Goal: Task Accomplishment & Management: Manage account settings

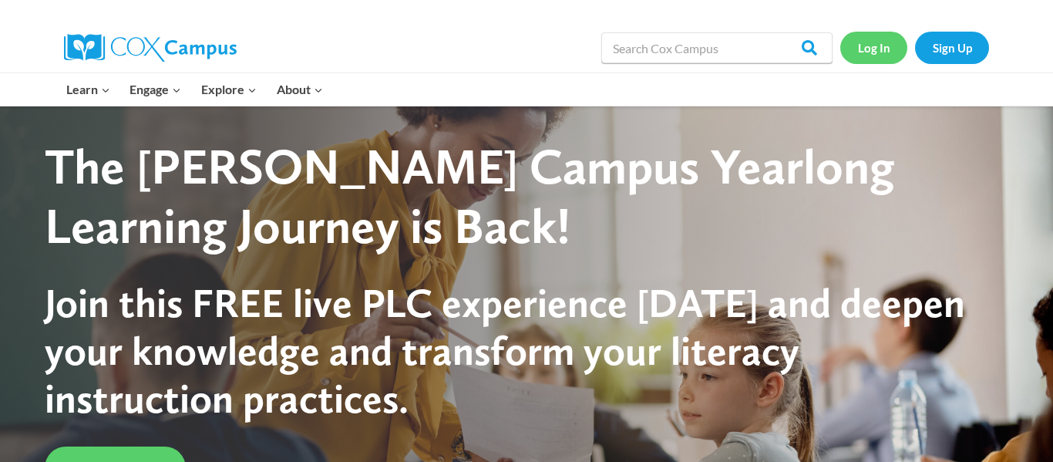
click at [890, 44] on link "Log In" at bounding box center [874, 48] width 67 height 32
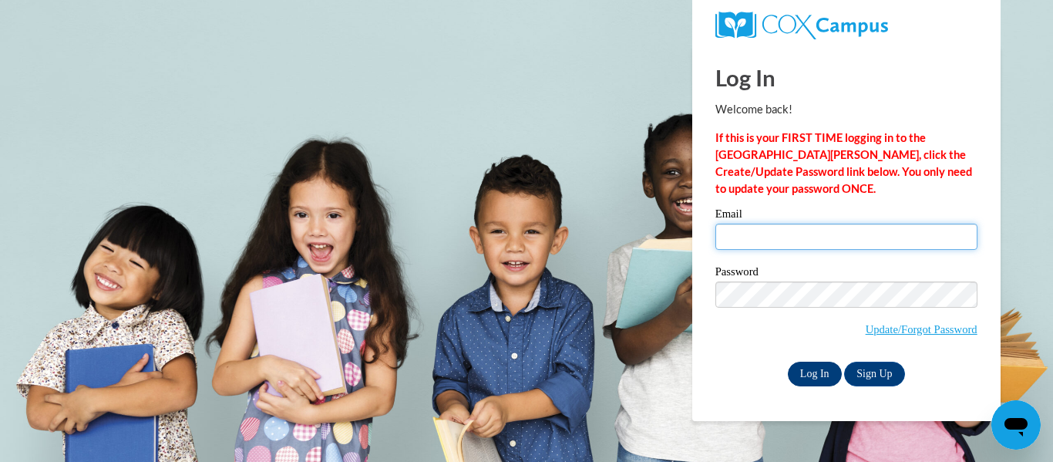
type input "[EMAIL_ADDRESS][DOMAIN_NAME]"
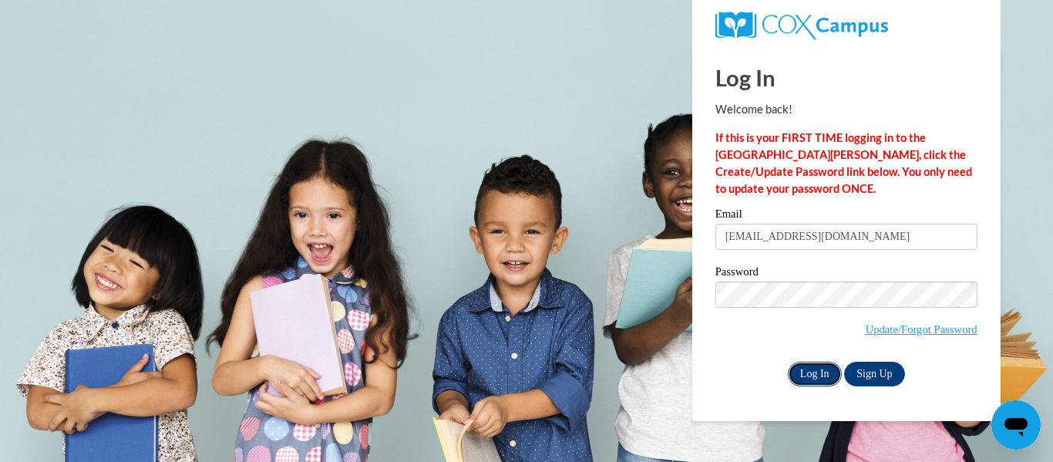
click at [807, 372] on input "Log In" at bounding box center [815, 374] width 54 height 25
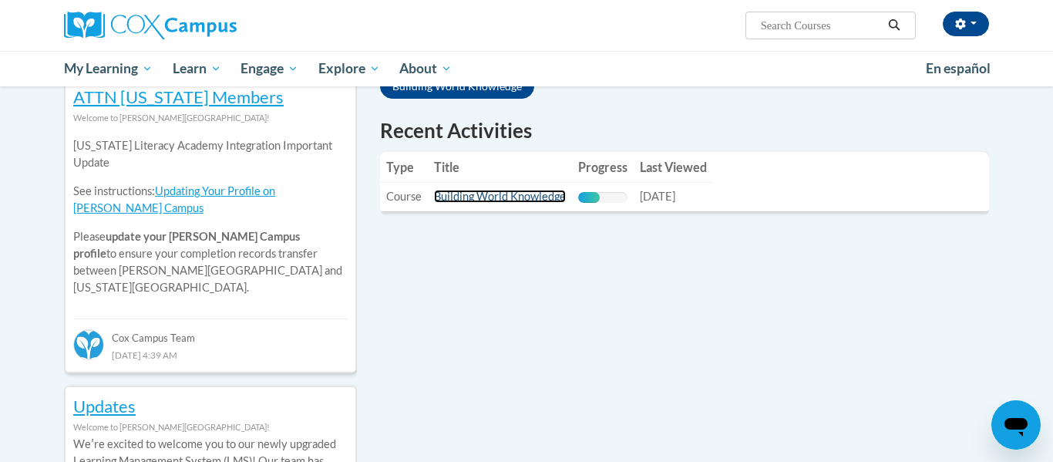
click at [494, 200] on link "Building World Knowledge" at bounding box center [500, 196] width 132 height 13
